Goal: Task Accomplishment & Management: Complete application form

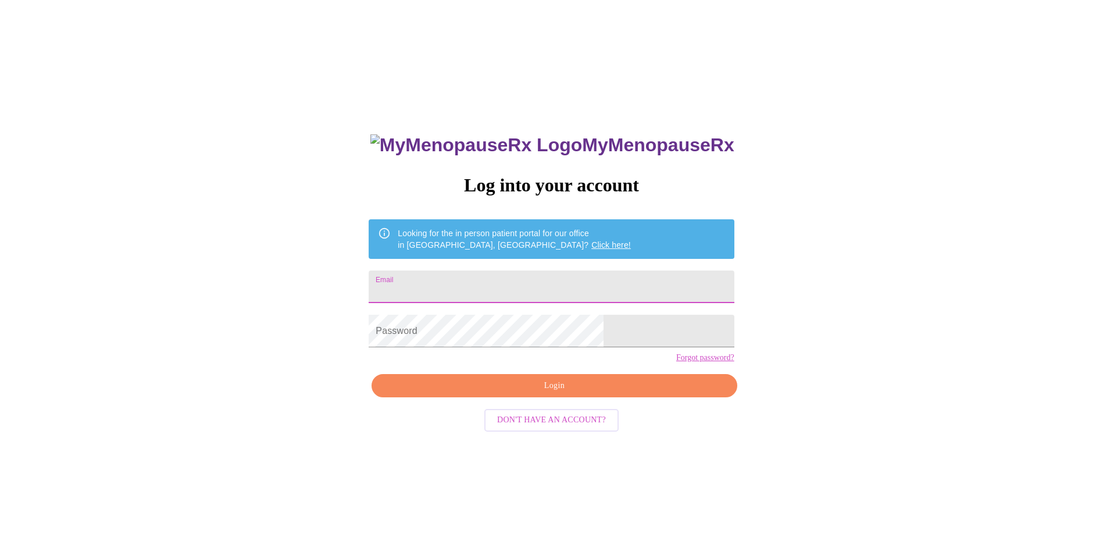
click at [499, 290] on input "Email" at bounding box center [551, 286] width 365 height 33
type input "[EMAIL_ADDRESS][DOMAIN_NAME]"
click at [573, 393] on span "Login" at bounding box center [554, 385] width 338 height 15
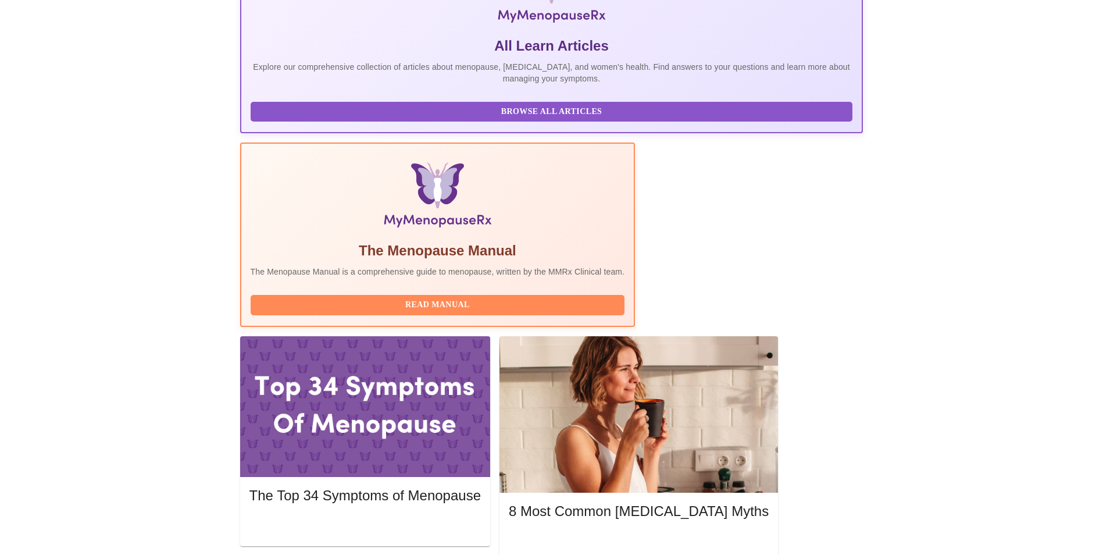
scroll to position [233, 0]
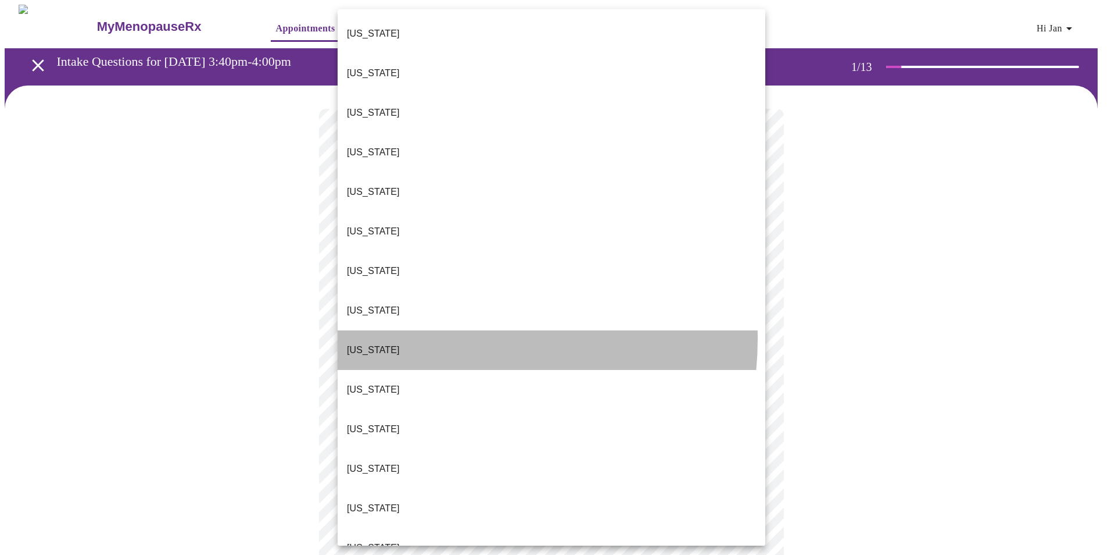
click at [426, 330] on li "[US_STATE]" at bounding box center [552, 350] width 428 height 40
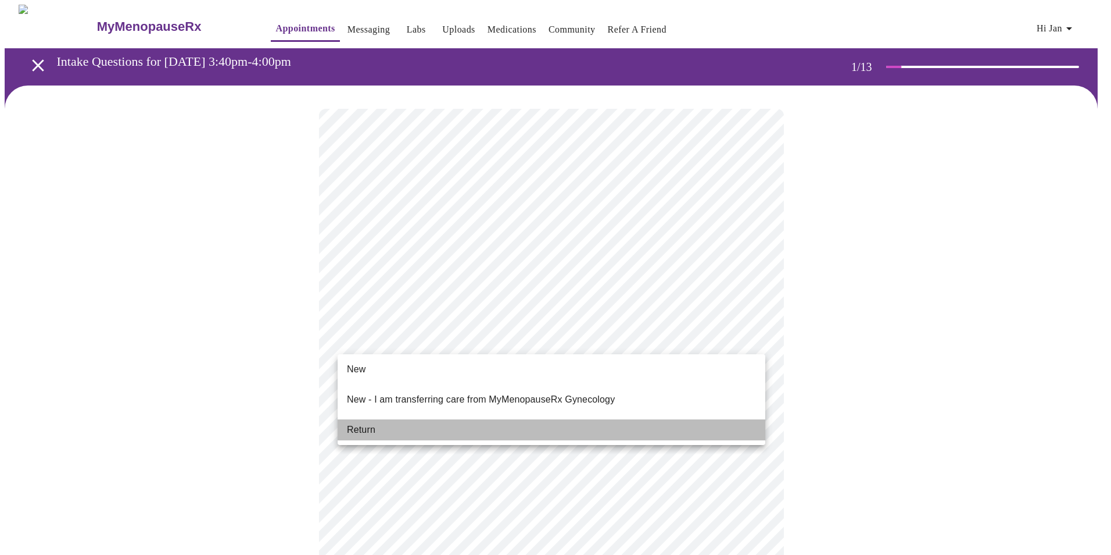
click at [381, 422] on li "Return" at bounding box center [552, 429] width 428 height 21
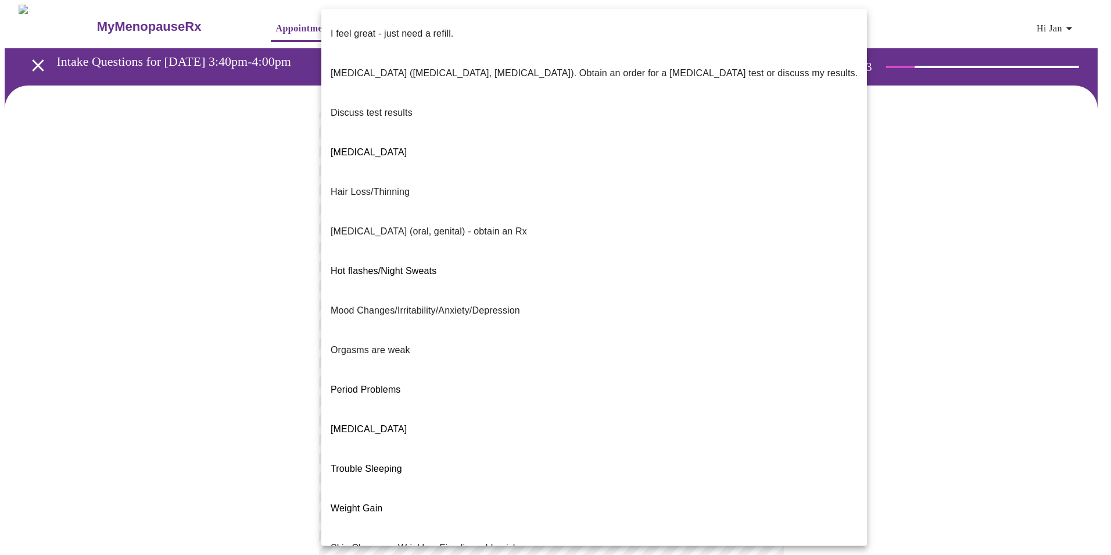
click at [740, 235] on body "MyMenopauseRx Appointments Messaging Labs Uploads Medications Community Refer a…" at bounding box center [556, 408] width 1102 height 806
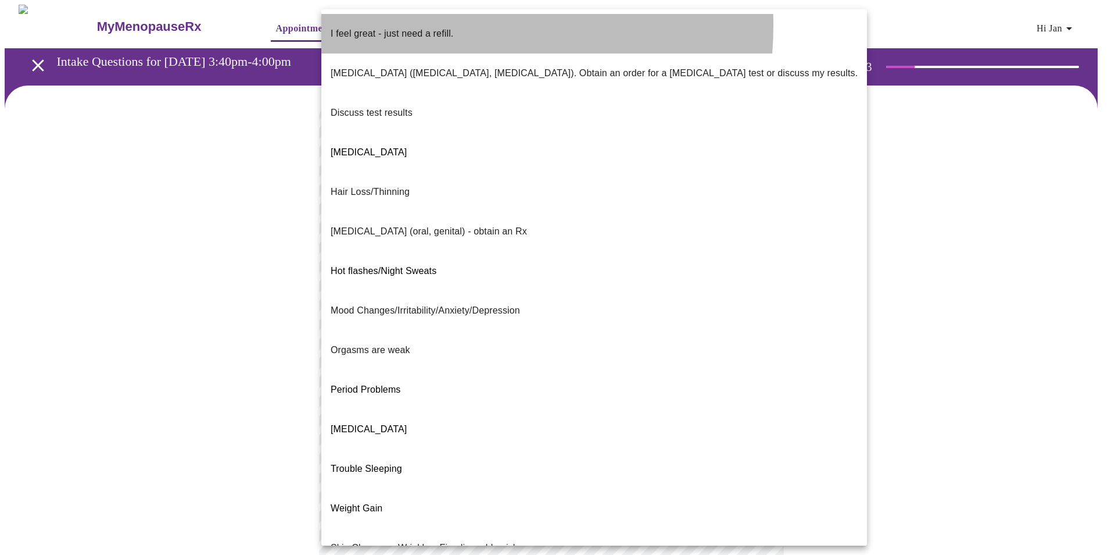
click at [403, 27] on p "I feel great - just need a refill." at bounding box center [392, 34] width 123 height 14
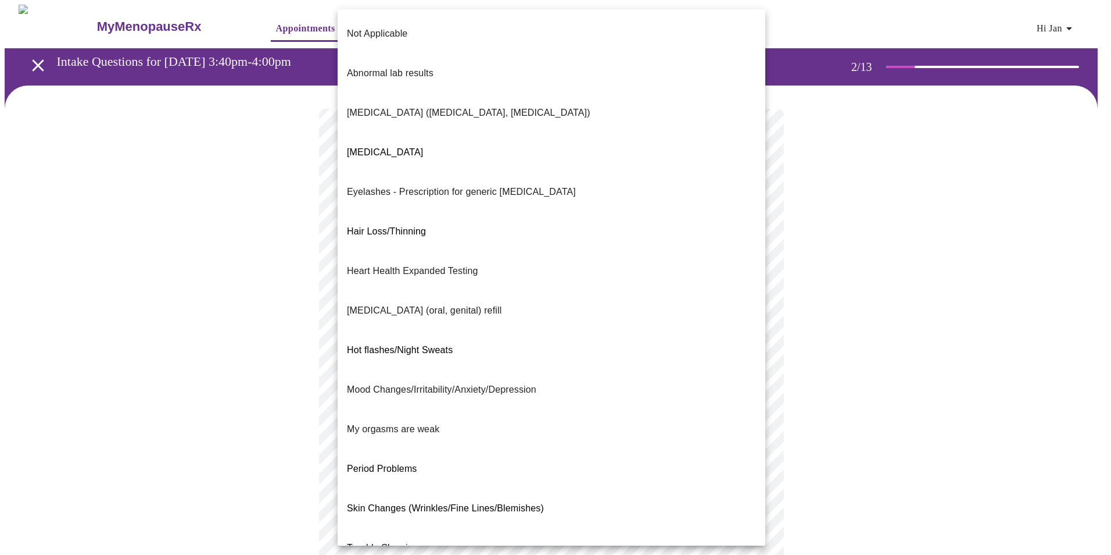
click at [752, 340] on body "MyMenopauseRx Appointments Messaging Labs Uploads Medications Community Refer a…" at bounding box center [556, 405] width 1102 height 800
click at [394, 15] on li "Not Applicable" at bounding box center [552, 34] width 428 height 40
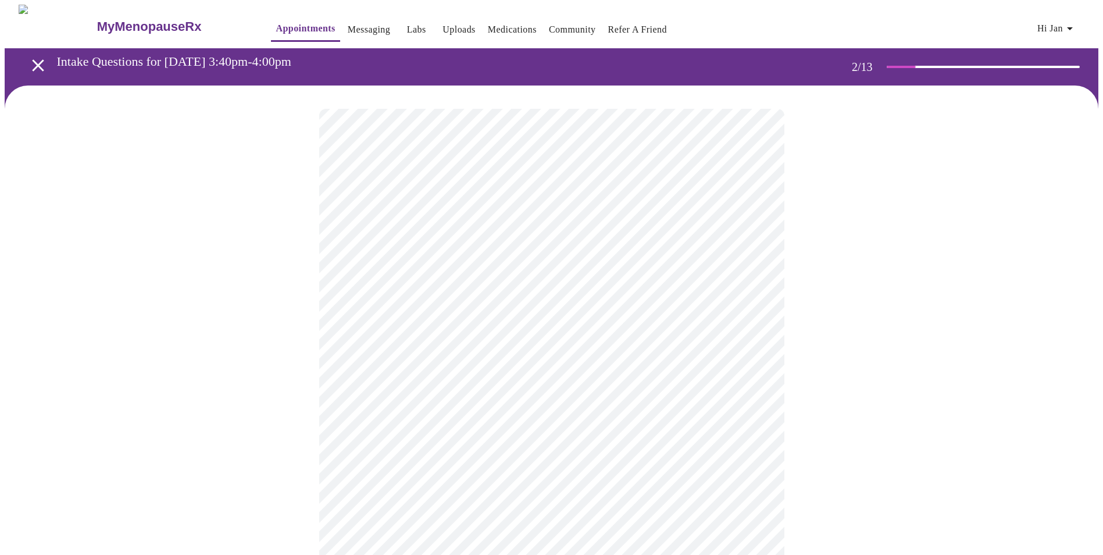
click at [745, 460] on body "MyMenopauseRx Appointments Messaging Labs Uploads Medications Community Refer a…" at bounding box center [551, 401] width 1093 height 793
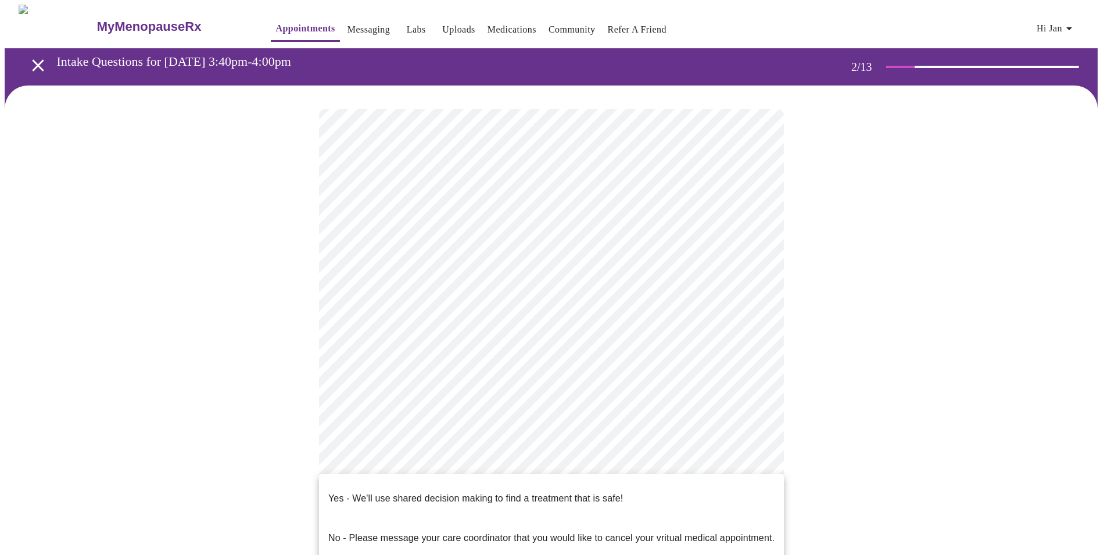
click at [806, 401] on div at bounding box center [555, 277] width 1111 height 555
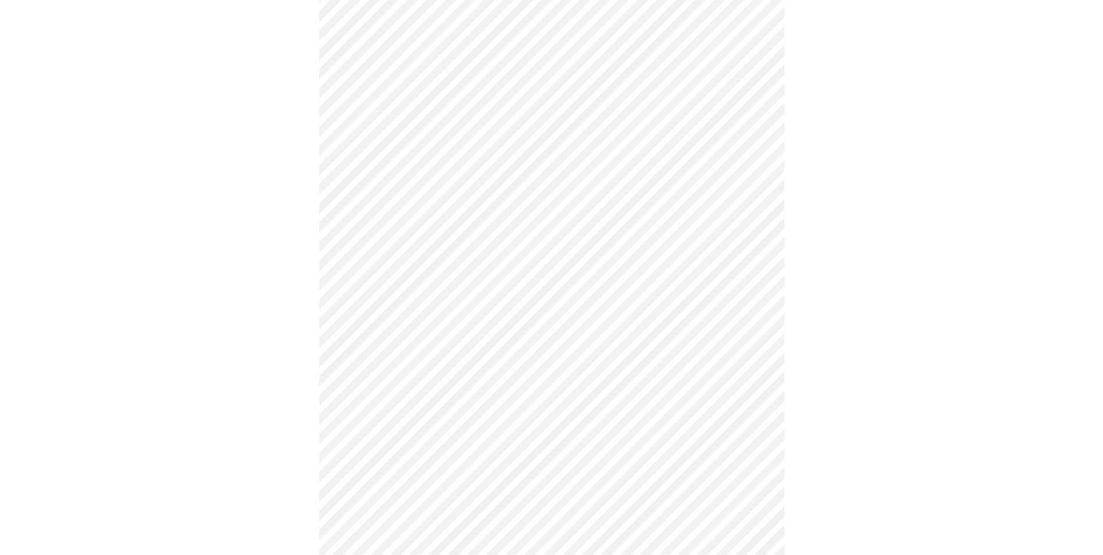
scroll to position [174, 0]
click at [737, 277] on body "MyMenopauseRx Appointments Messaging Labs Uploads Medications Community Refer a…" at bounding box center [551, 226] width 1093 height 793
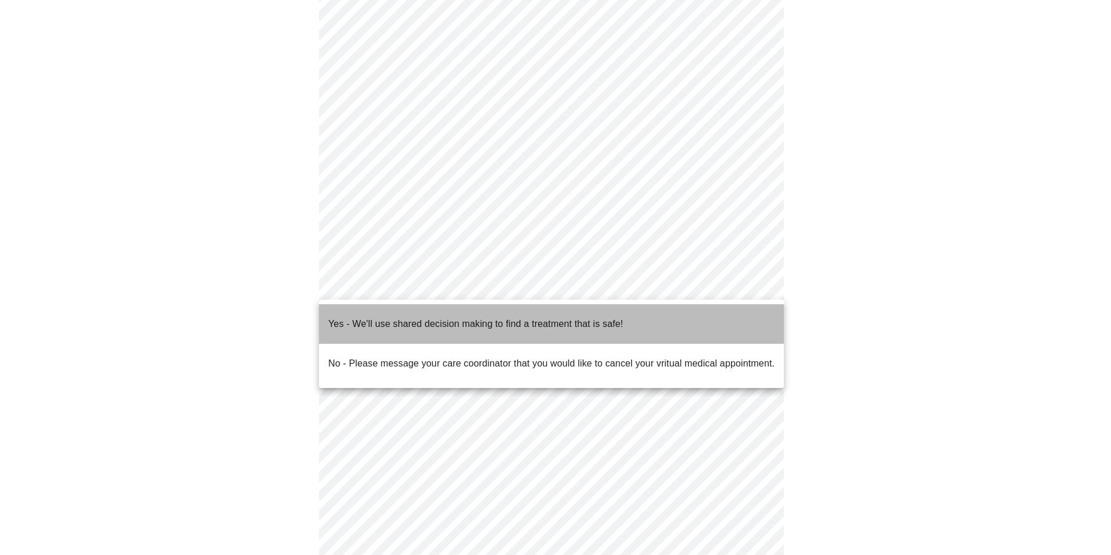
click at [377, 317] on p "Yes - We'll use shared decision making to find a treatment that is safe!" at bounding box center [475, 324] width 295 height 14
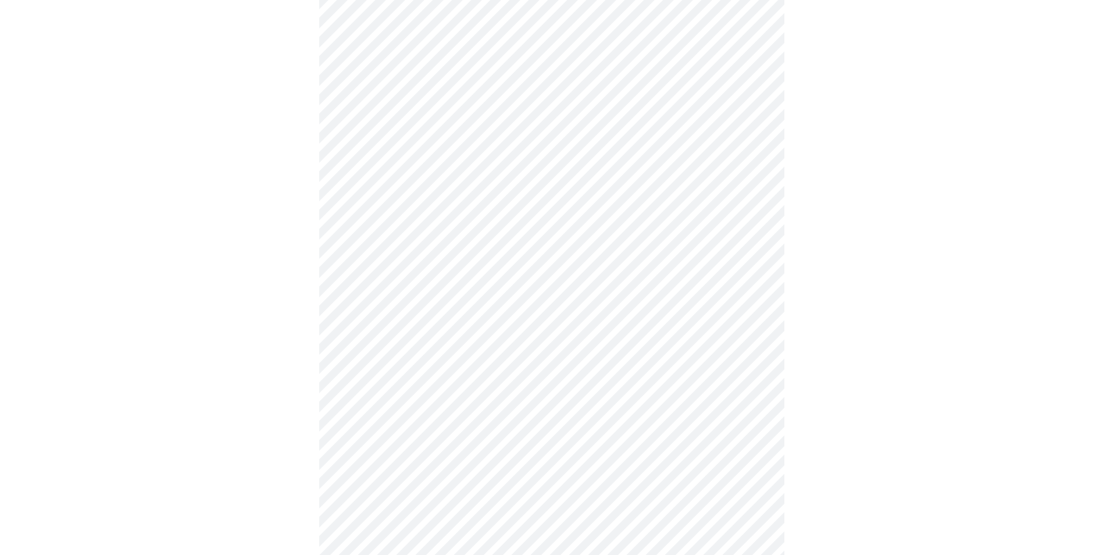
scroll to position [0, 0]
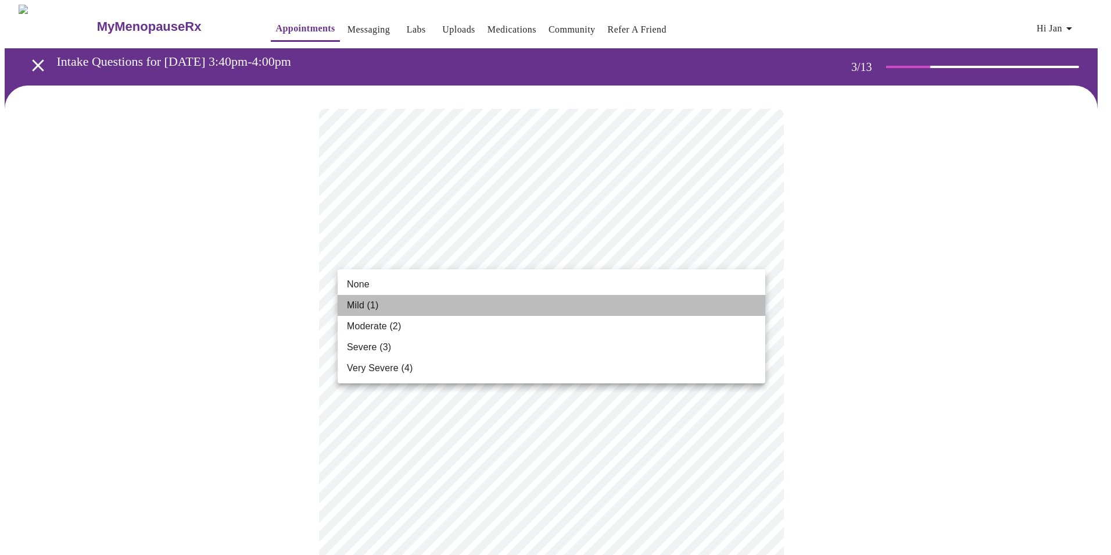
click at [396, 302] on li "Mild (1)" at bounding box center [552, 305] width 428 height 21
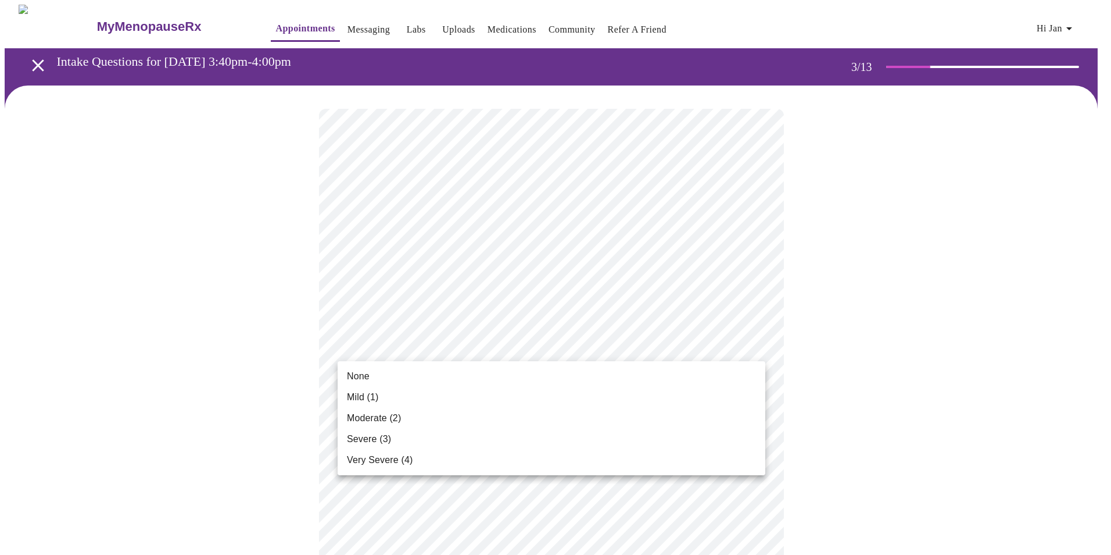
click at [357, 378] on span "None" at bounding box center [358, 376] width 23 height 14
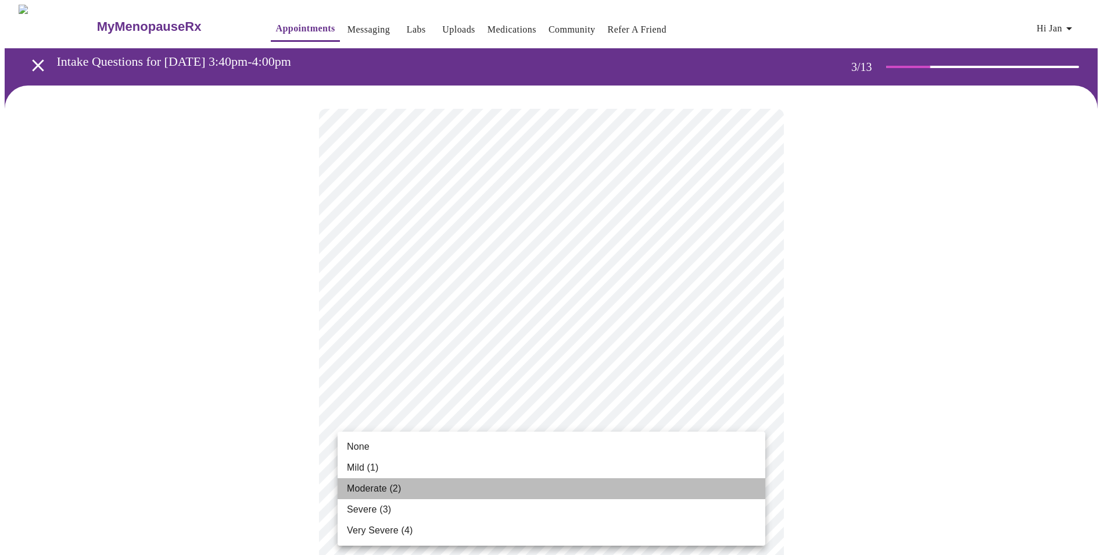
click at [391, 484] on span "Moderate (2)" at bounding box center [374, 488] width 54 height 14
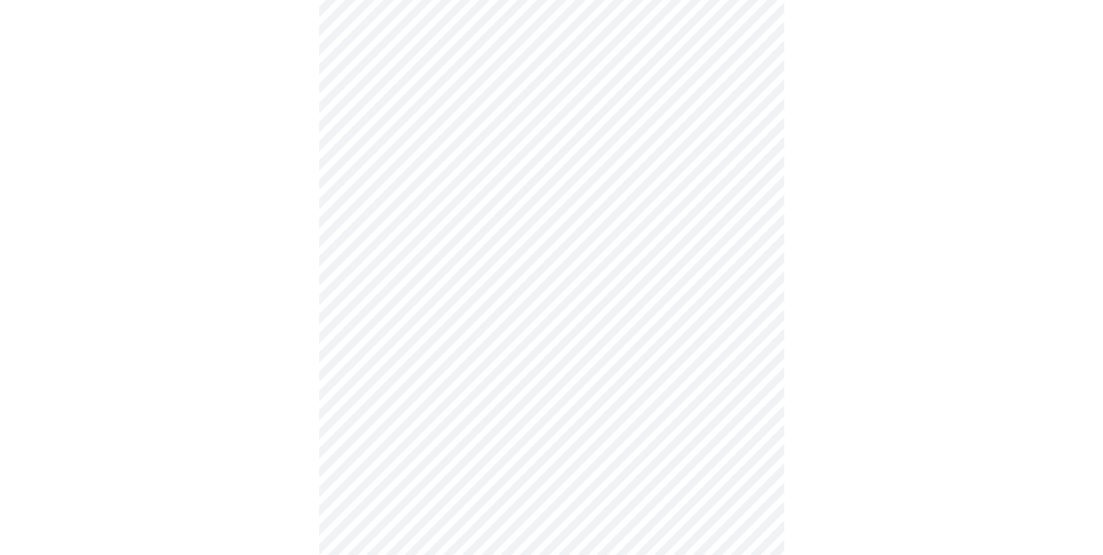
scroll to position [174, 0]
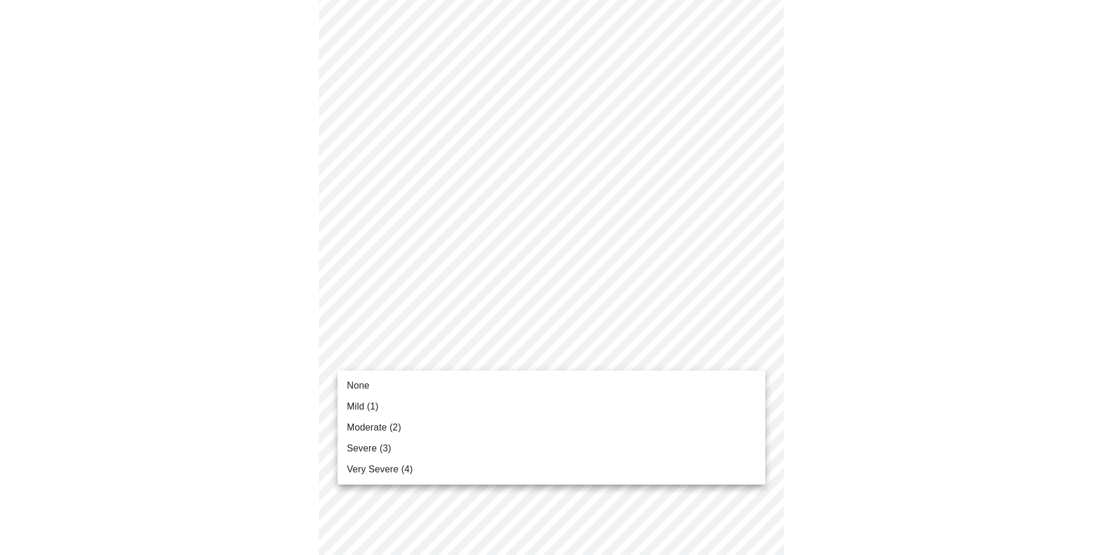
click at [384, 384] on li "None" at bounding box center [552, 385] width 428 height 21
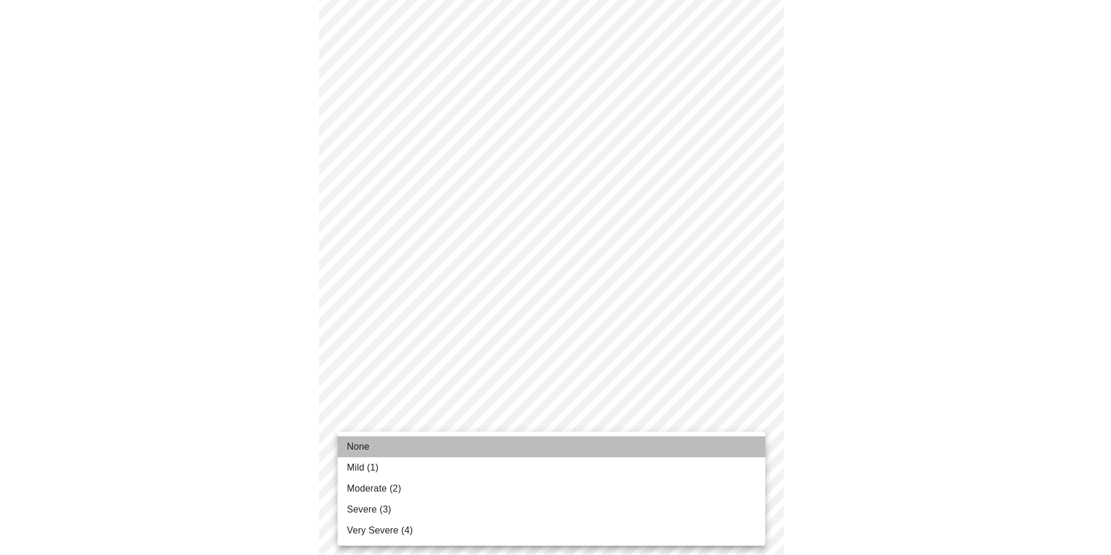
click at [378, 444] on li "None" at bounding box center [552, 446] width 428 height 21
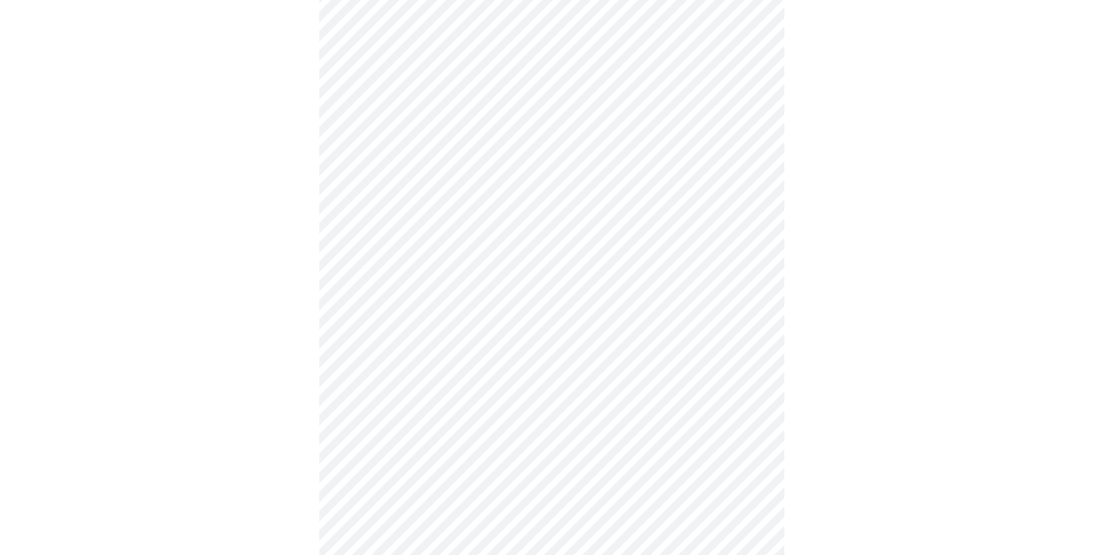
scroll to position [407, 0]
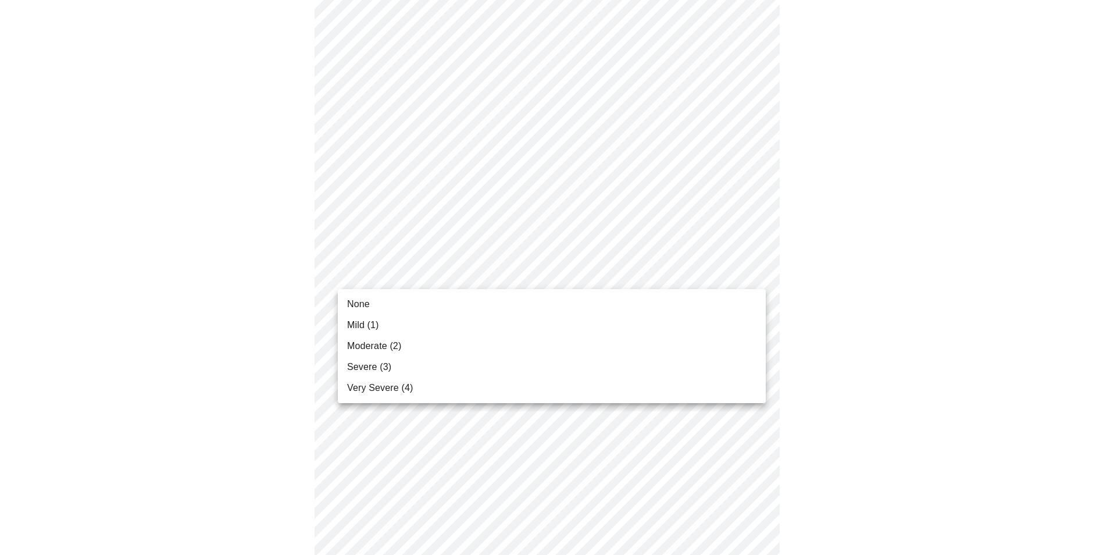
click at [738, 263] on body "MyMenopauseRx Appointments Messaging Labs Uploads Medications Community Refer a…" at bounding box center [551, 330] width 1093 height 1465
click at [384, 326] on li "Mild (1)" at bounding box center [552, 324] width 428 height 21
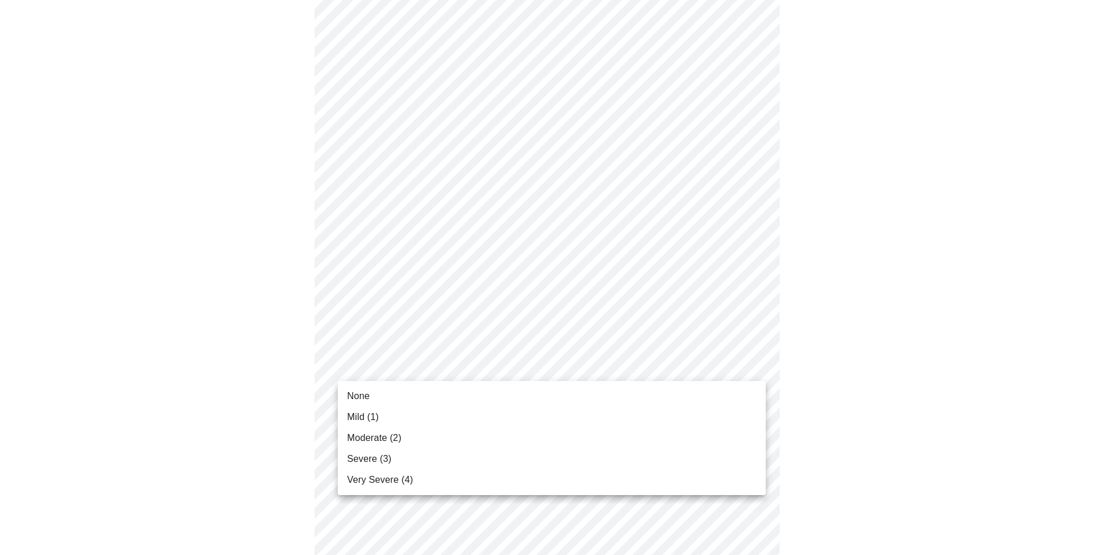
click at [736, 353] on body "MyMenopauseRx Appointments Messaging Labs Uploads Medications Community Refer a…" at bounding box center [551, 322] width 1093 height 1449
click at [384, 413] on li "Mild (1)" at bounding box center [552, 416] width 428 height 21
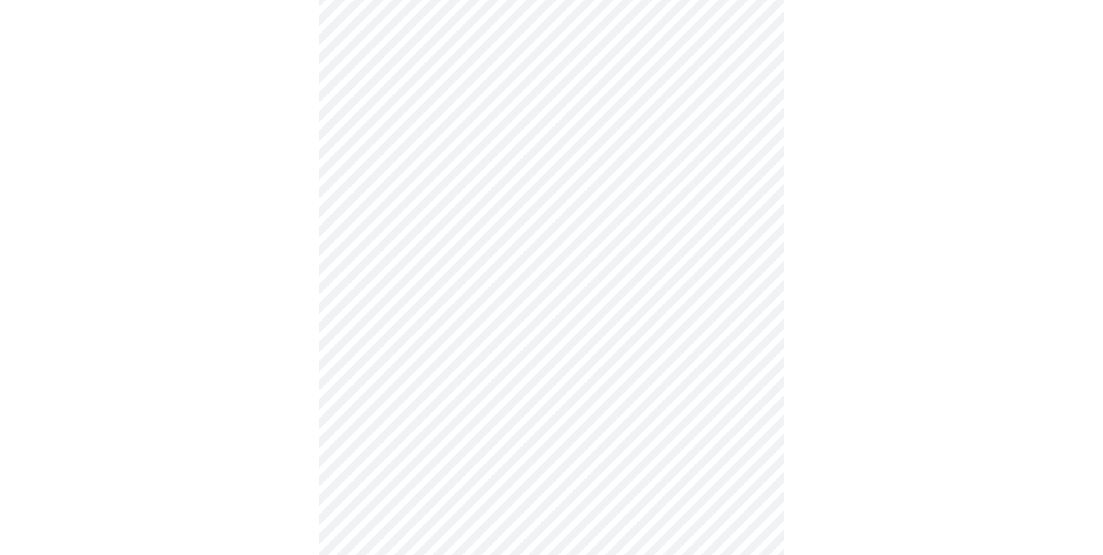
scroll to position [523, 0]
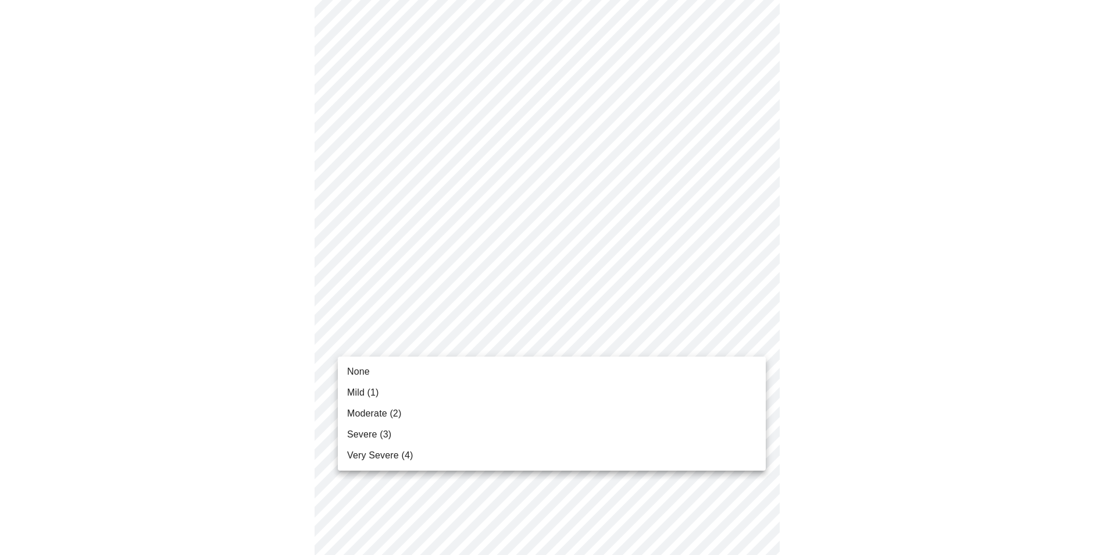
click at [441, 335] on body "MyMenopauseRx Appointments Messaging Labs Uploads Medications Community Refer a…" at bounding box center [551, 197] width 1093 height 1432
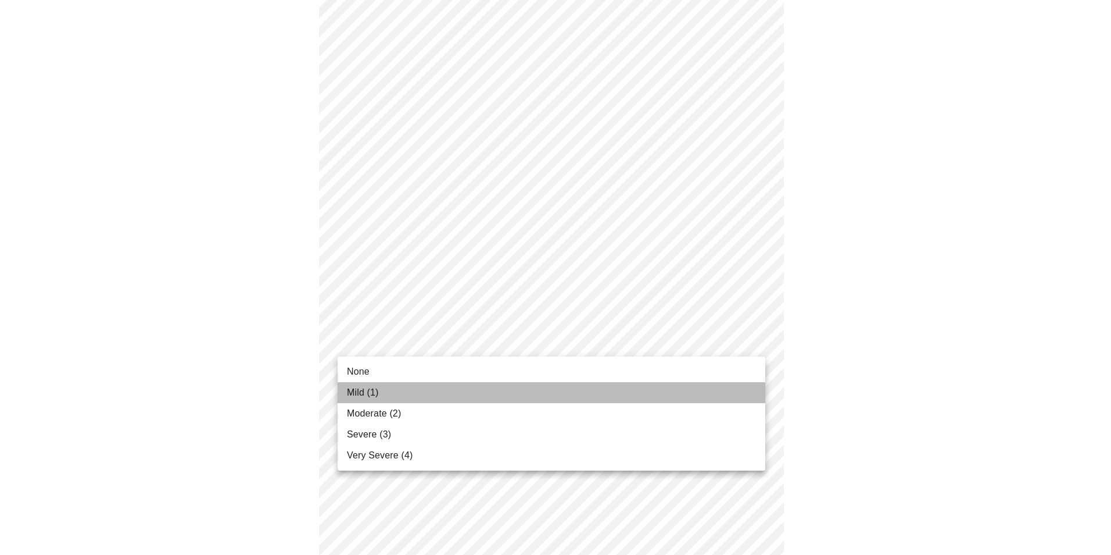
click at [395, 396] on li "Mild (1)" at bounding box center [552, 392] width 428 height 21
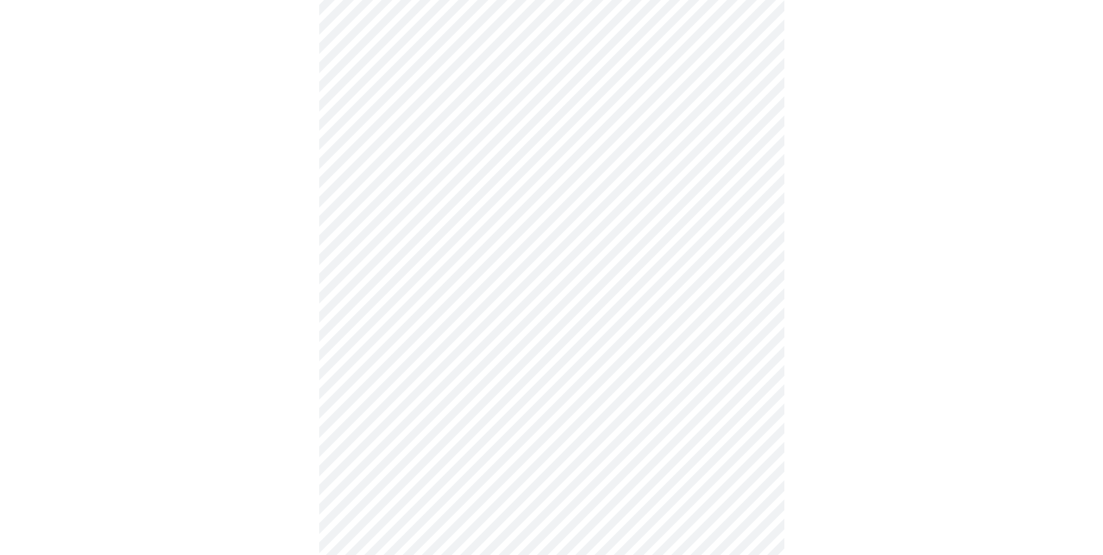
scroll to position [639, 0]
click at [433, 310] on body "MyMenopauseRx Appointments Messaging Labs Uploads Medications Community Refer a…" at bounding box center [556, 73] width 1102 height 1416
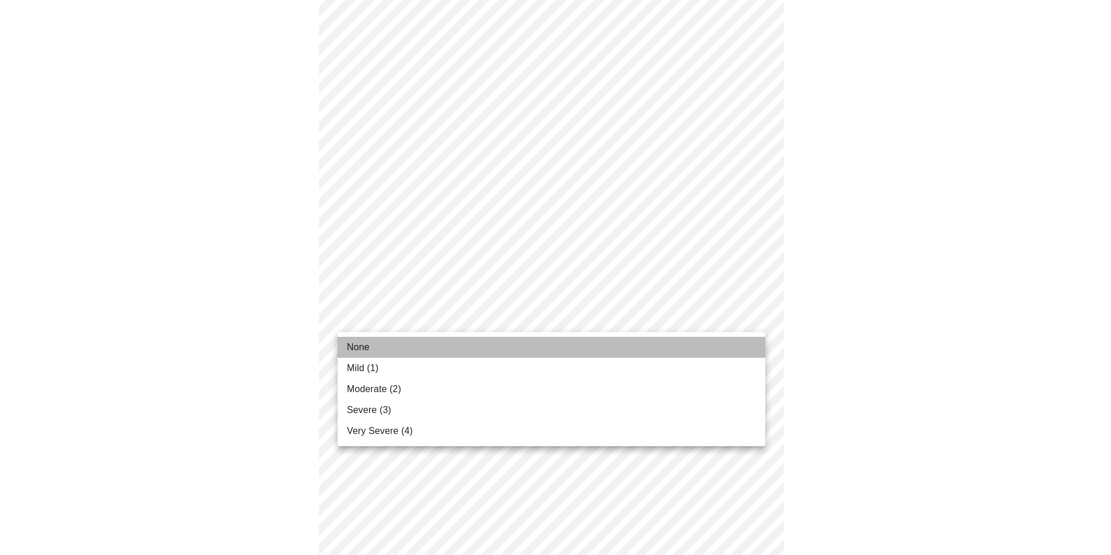
click at [371, 343] on li "None" at bounding box center [552, 347] width 428 height 21
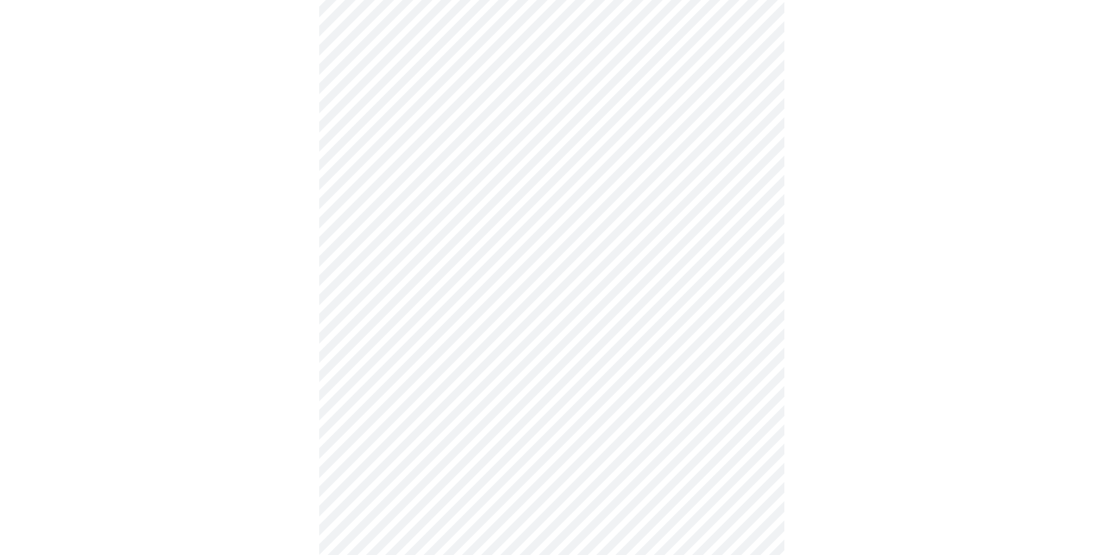
scroll to position [698, 0]
click at [461, 335] on body "MyMenopauseRx Appointments Messaging Labs Uploads Medications Community Refer a…" at bounding box center [551, 7] width 1093 height 1400
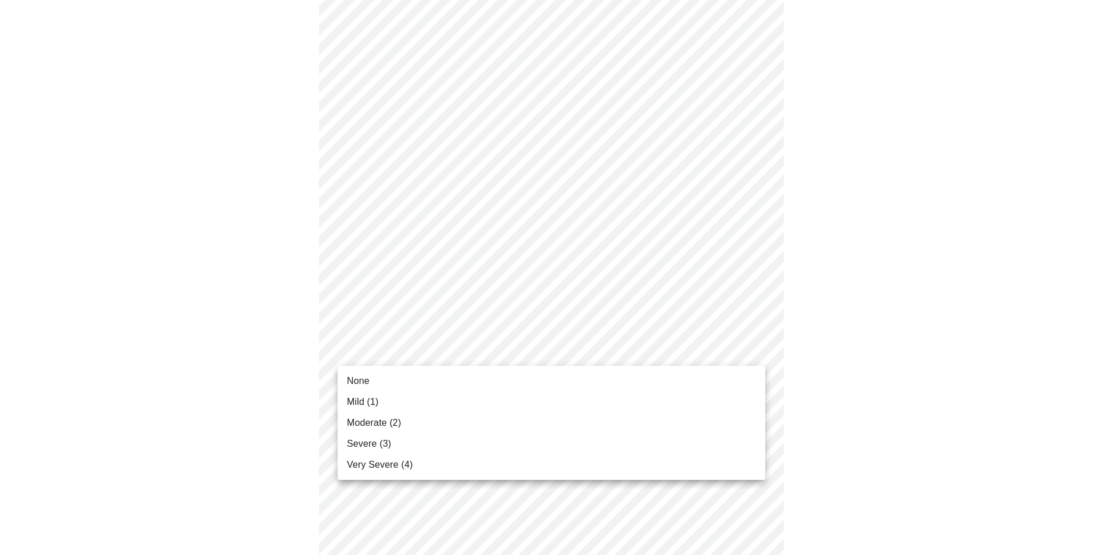
click at [369, 381] on span "None" at bounding box center [358, 381] width 23 height 14
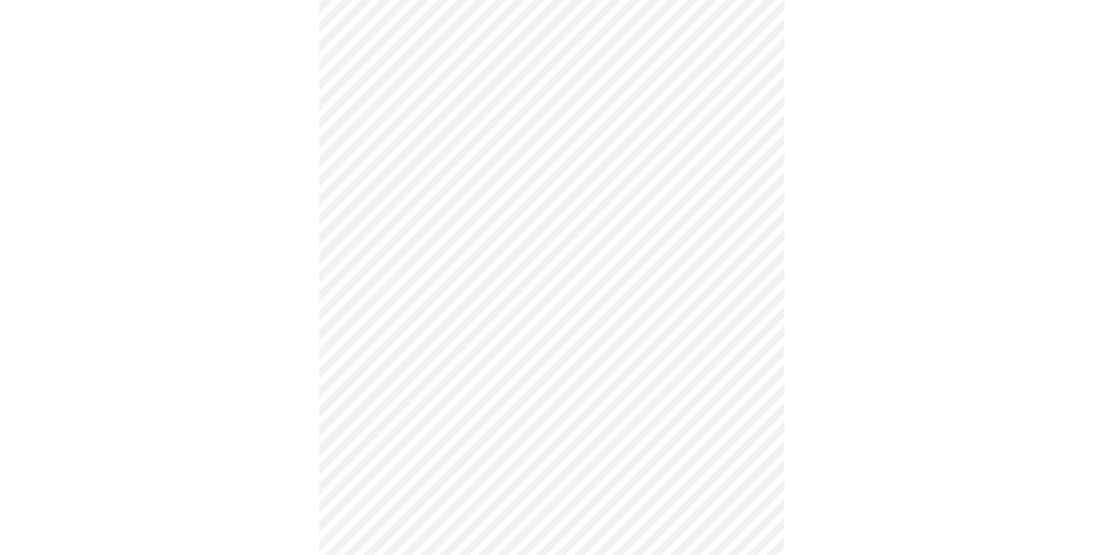
scroll to position [756, 0]
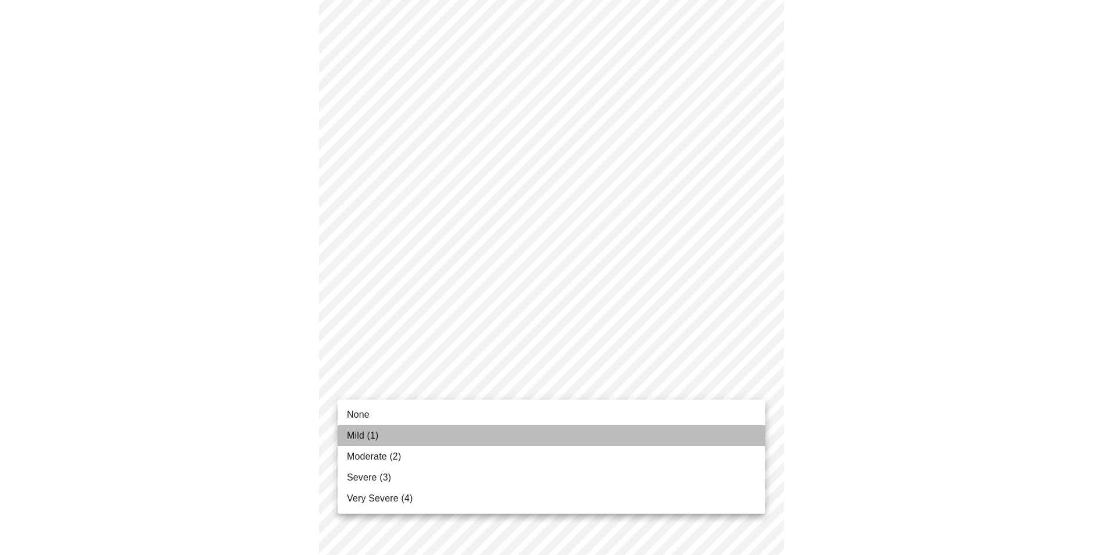
click at [378, 437] on span "Mild (1)" at bounding box center [363, 435] width 32 height 14
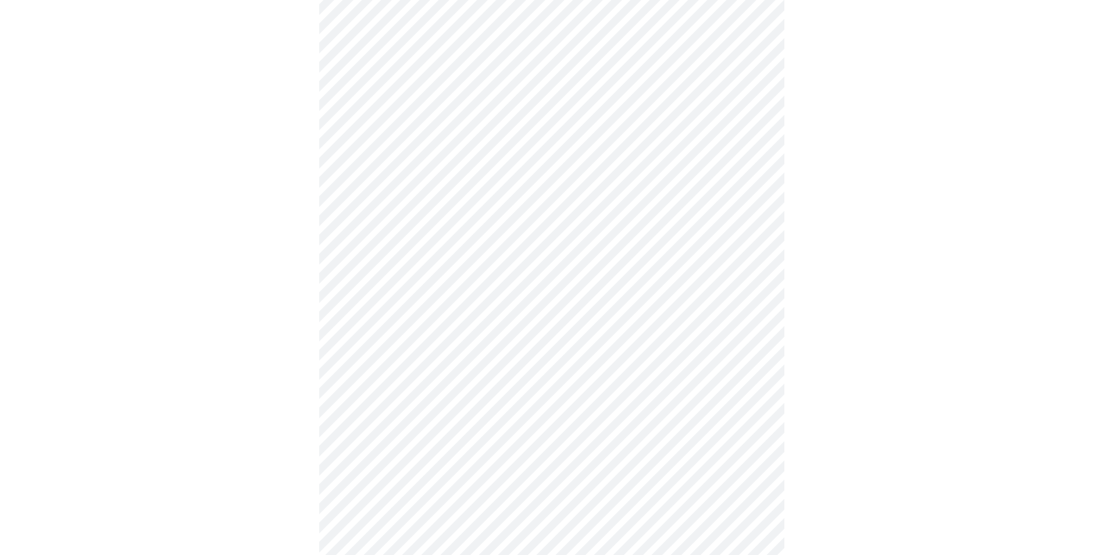
scroll to position [291, 0]
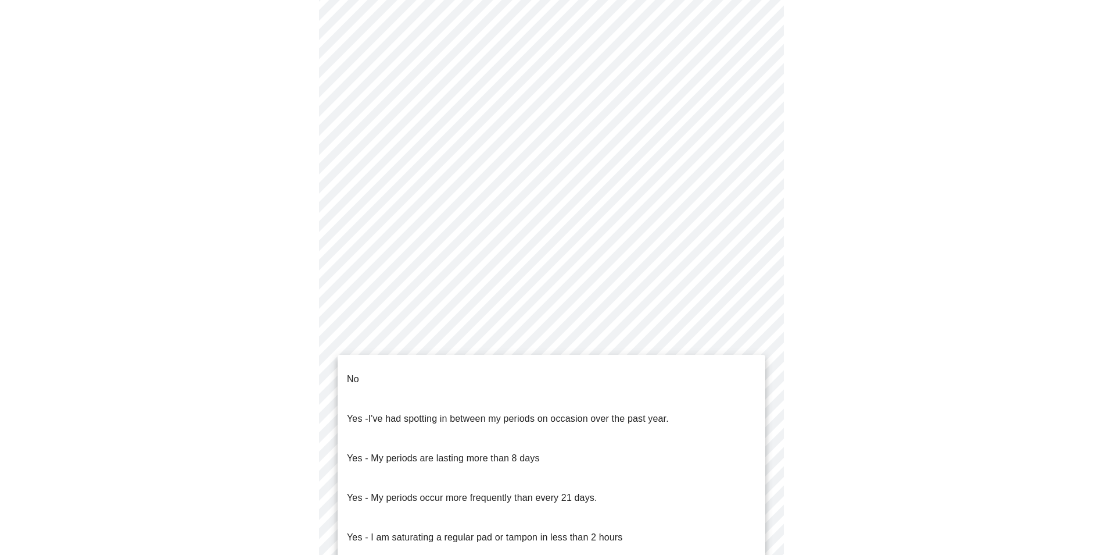
click at [426, 419] on body "MyMenopauseRx Appointments Messaging Labs Uploads Medications Community Refer a…" at bounding box center [556, 288] width 1102 height 1148
click at [381, 373] on li "No" at bounding box center [552, 379] width 428 height 40
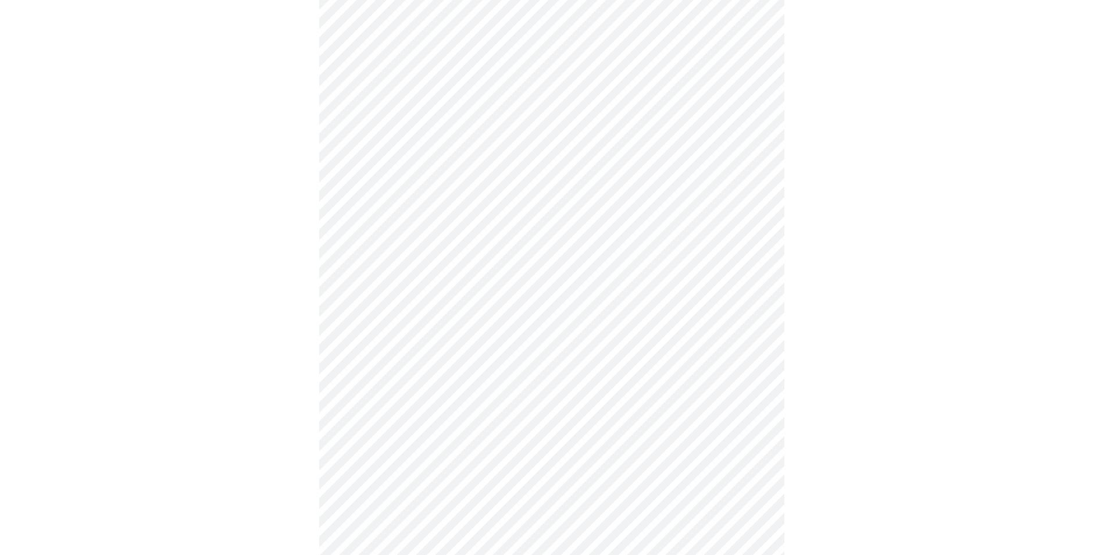
scroll to position [407, 0]
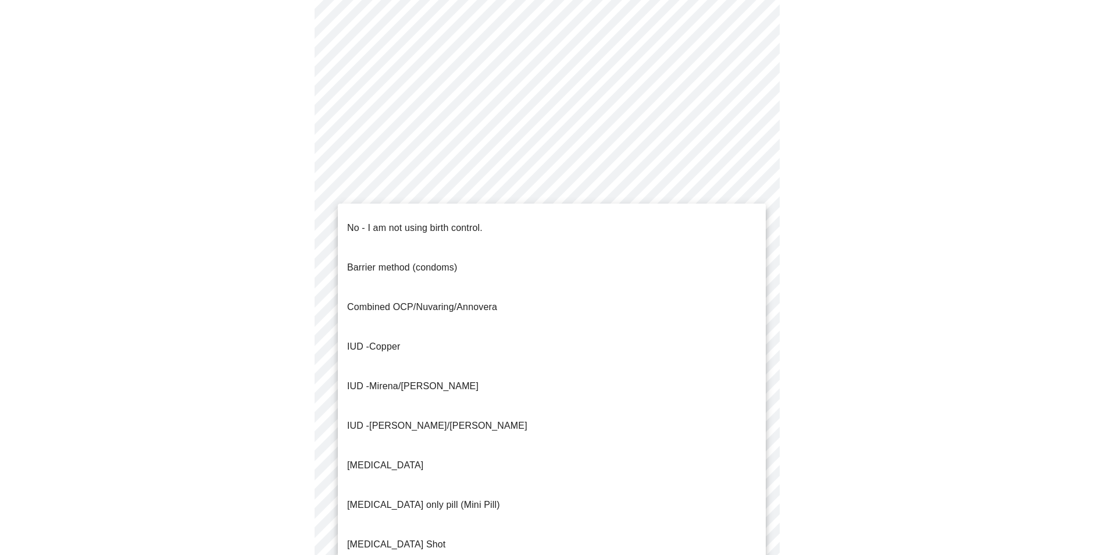
click at [415, 383] on body "MyMenopauseRx Appointments Messaging Labs Uploads Medications Community Refer a…" at bounding box center [551, 168] width 1093 height 1141
click at [394, 222] on p "No - I am not using birth control." at bounding box center [414, 228] width 135 height 14
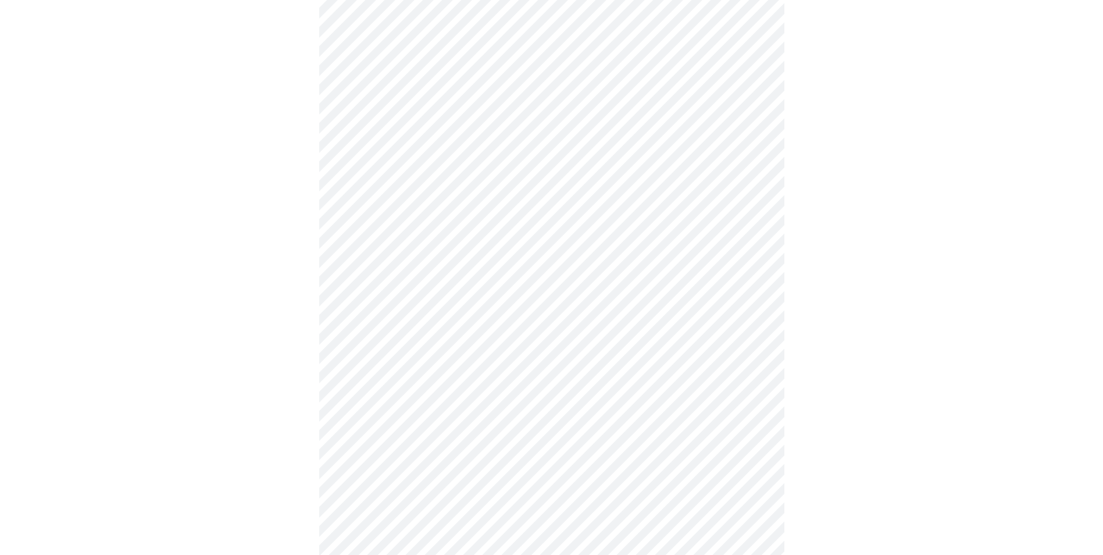
scroll to position [523, 0]
click at [444, 351] on body "MyMenopauseRx Appointments Messaging Labs Uploads Medications Community Refer a…" at bounding box center [551, 48] width 1093 height 1134
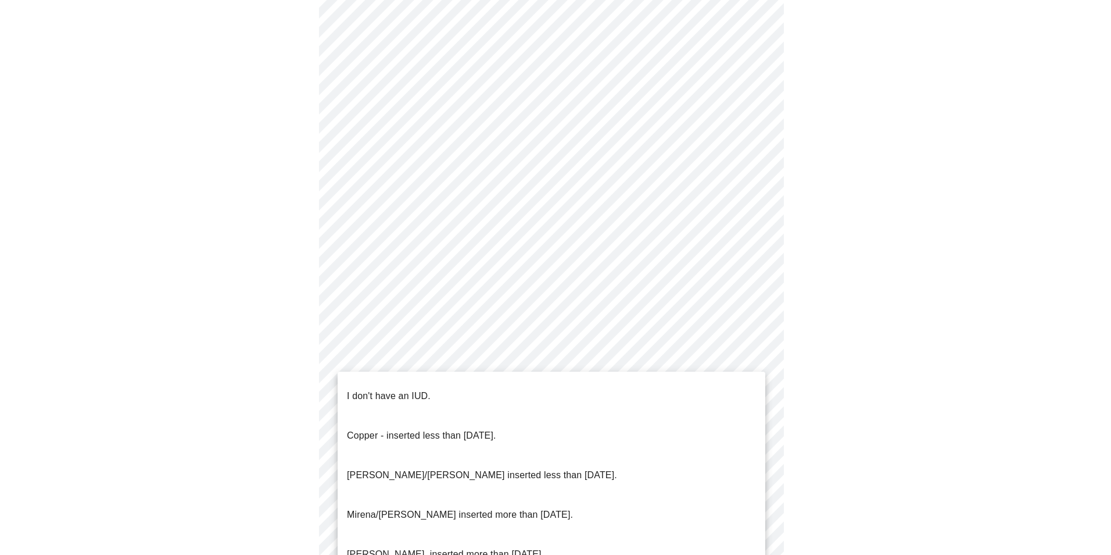
click at [406, 392] on p "I don't have an IUD." at bounding box center [389, 396] width 84 height 14
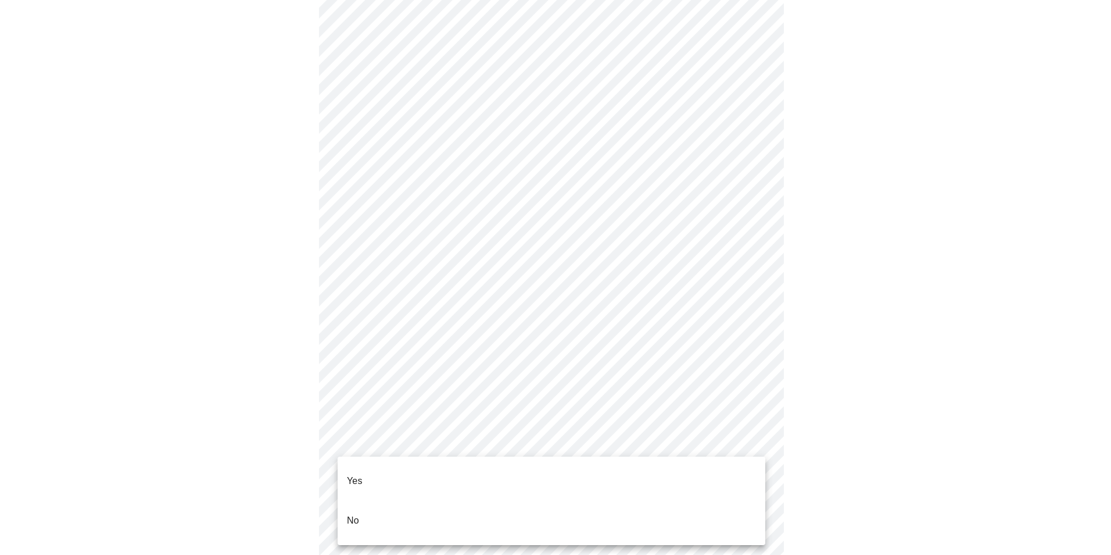
click at [449, 436] on body "MyMenopauseRx Appointments Messaging Labs Uploads Medications Community Refer a…" at bounding box center [556, 44] width 1102 height 1127
click at [396, 473] on li "Yes" at bounding box center [552, 481] width 428 height 40
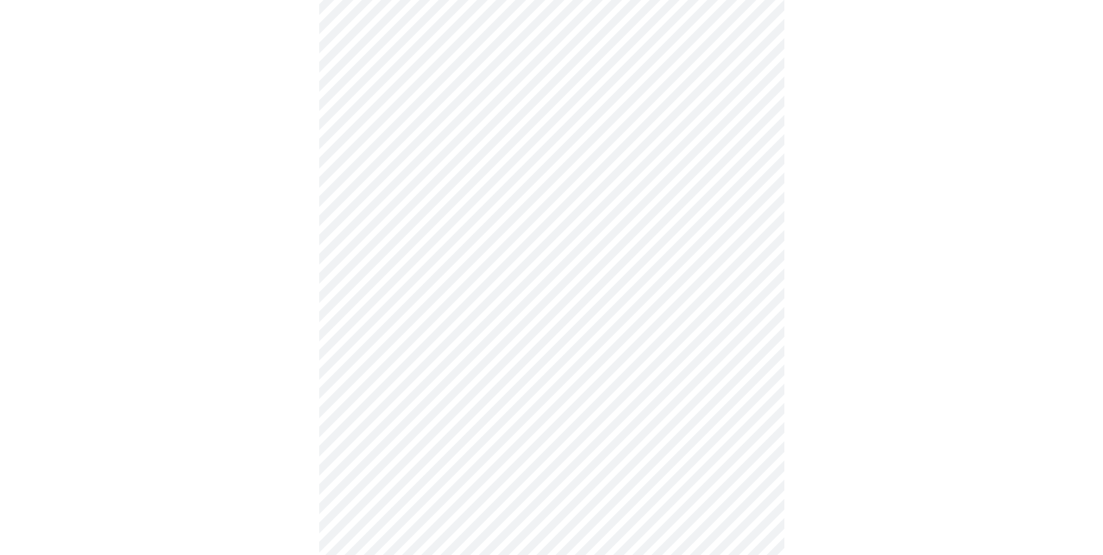
scroll to position [2848, 0]
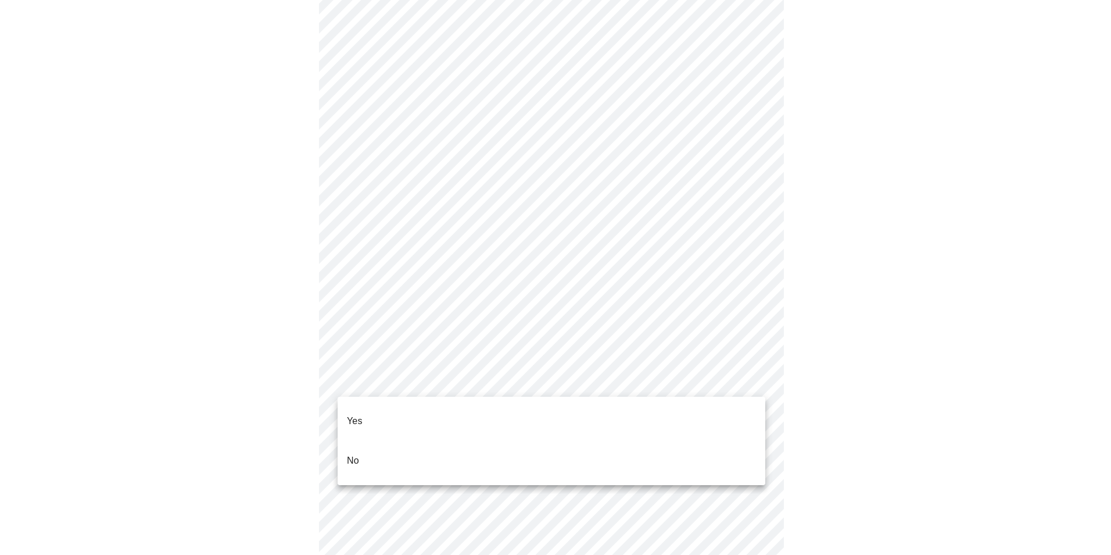
click at [384, 441] on li "No" at bounding box center [552, 461] width 428 height 40
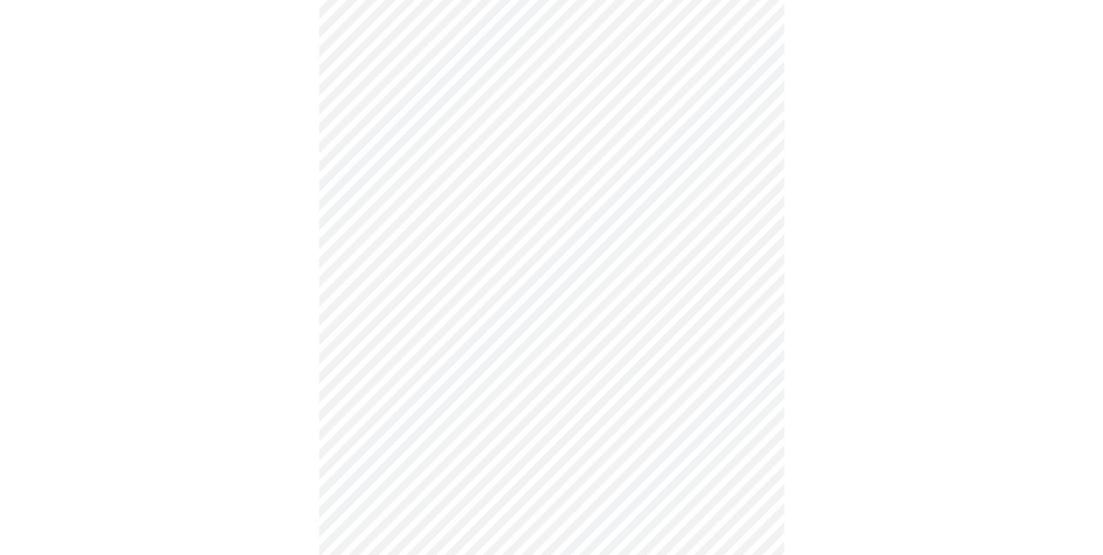
scroll to position [491, 0]
